Goal: Transaction & Acquisition: Purchase product/service

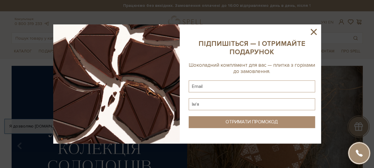
click at [312, 31] on icon at bounding box center [314, 32] width 6 height 6
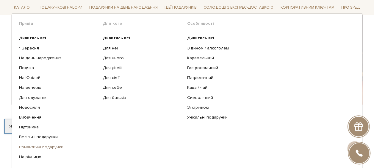
scroll to position [149, 0]
click at [28, 79] on link "На Ювілей" at bounding box center [59, 77] width 80 height 5
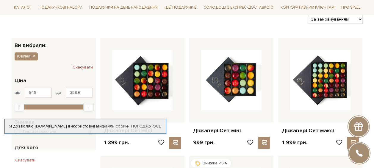
scroll to position [89, 0]
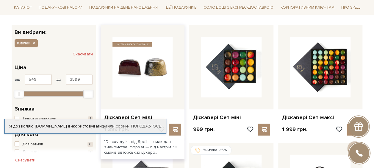
click at [148, 76] on img at bounding box center [142, 67] width 60 height 60
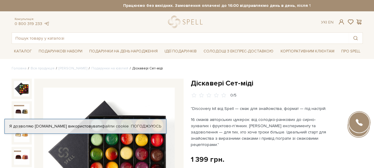
scroll to position [30, 0]
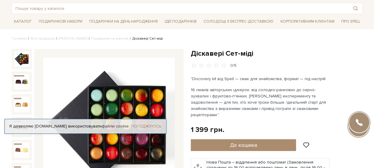
click at [144, 123] on link "Погоджуюсь" at bounding box center [146, 125] width 30 height 5
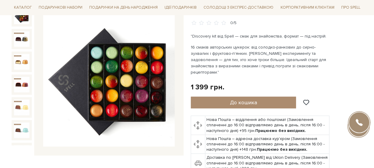
scroll to position [59, 0]
